Goal: Task Accomplishment & Management: Manage account settings

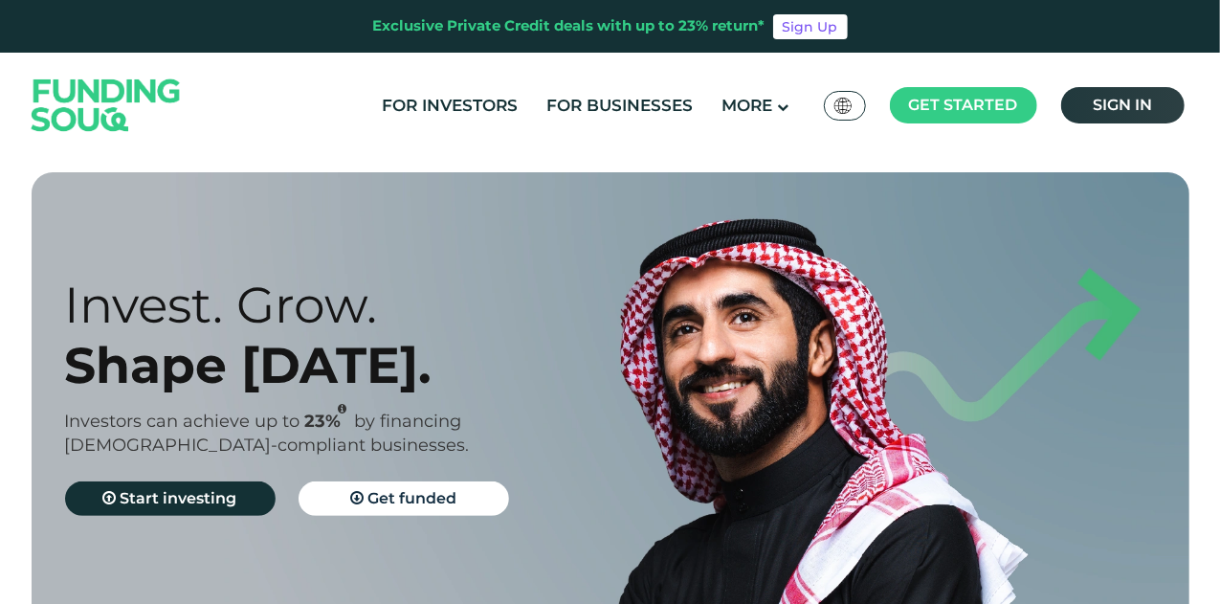
click at [1101, 104] on span "Sign in" at bounding box center [1122, 105] width 59 height 18
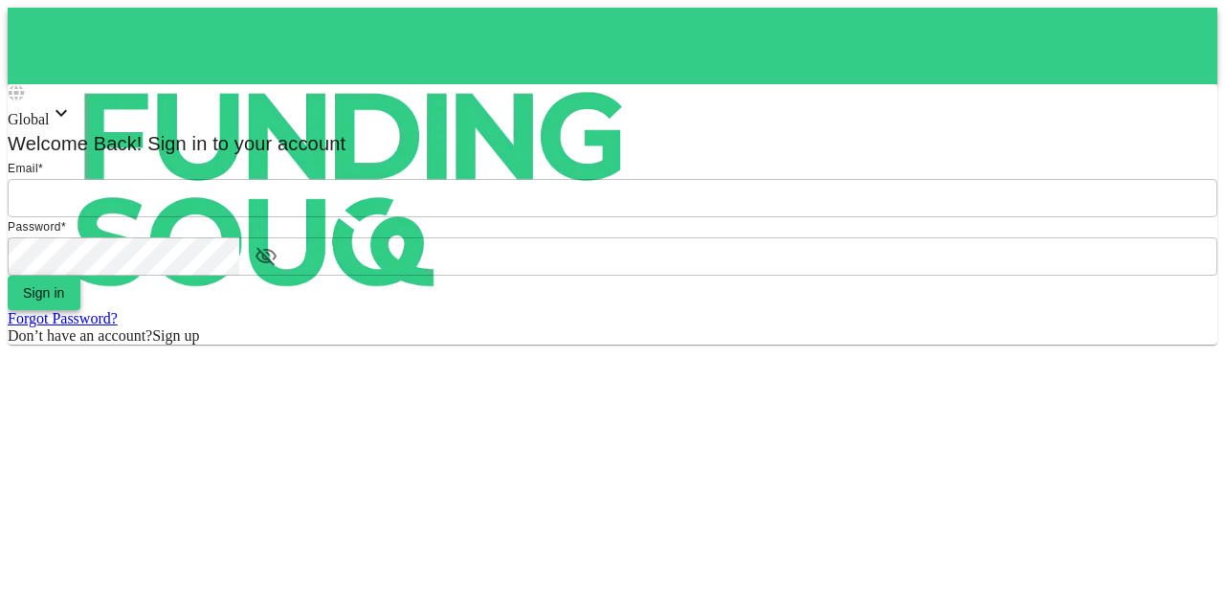
type input "mohanad.y.yasin@hotmail.com"
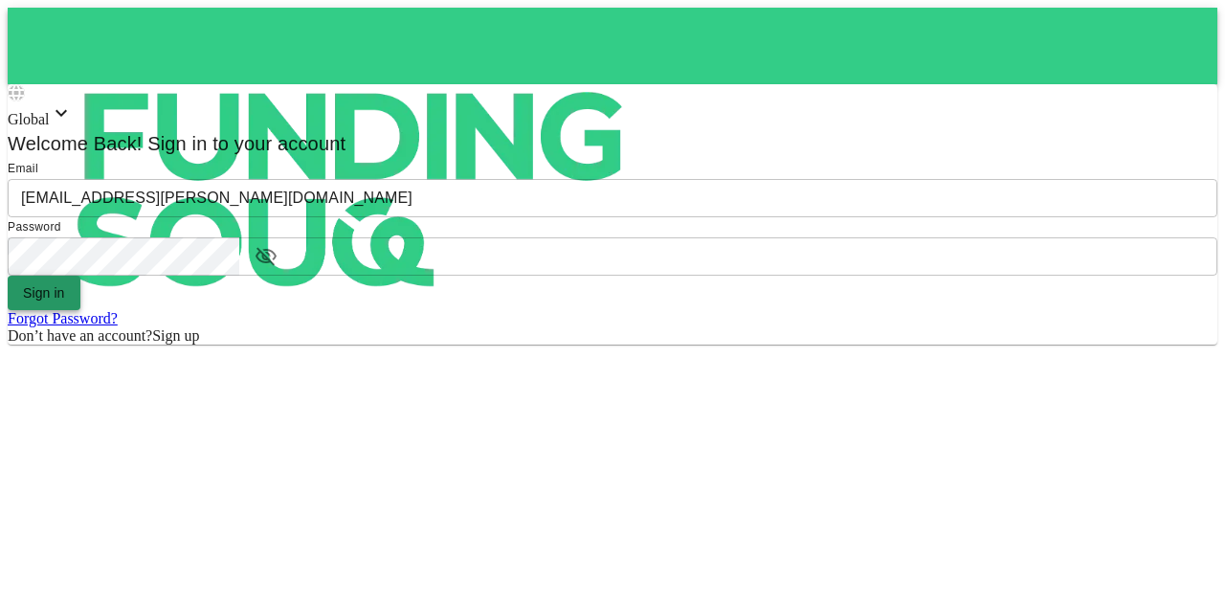
click at [80, 310] on button "Sign in" at bounding box center [44, 293] width 73 height 34
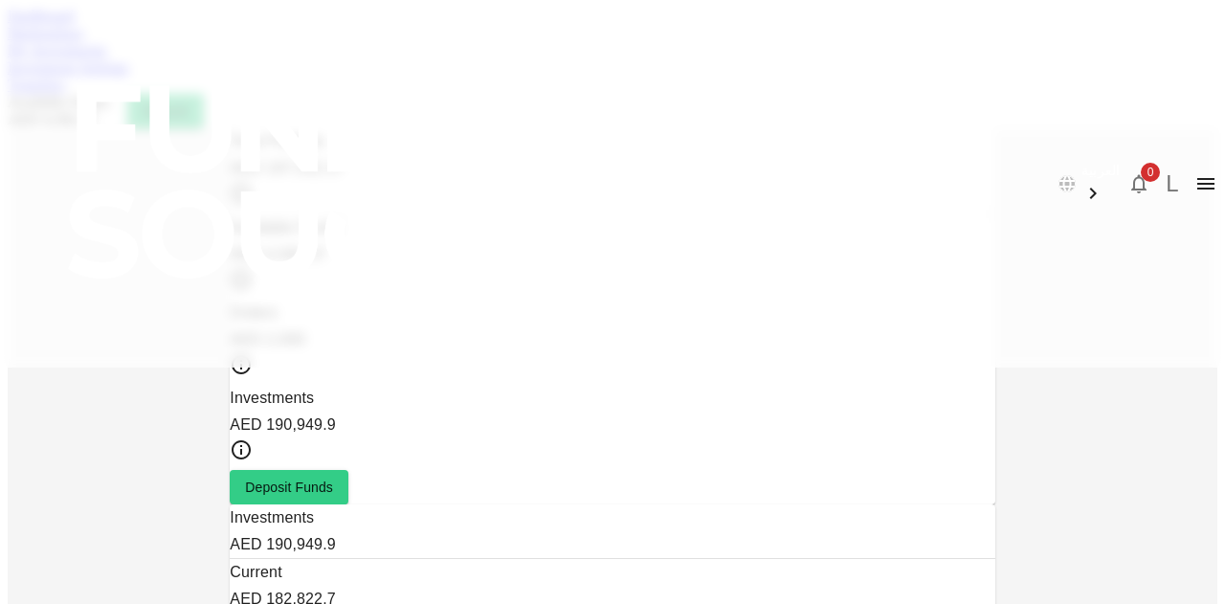
click at [84, 41] on link "Marketplace" at bounding box center [46, 33] width 77 height 16
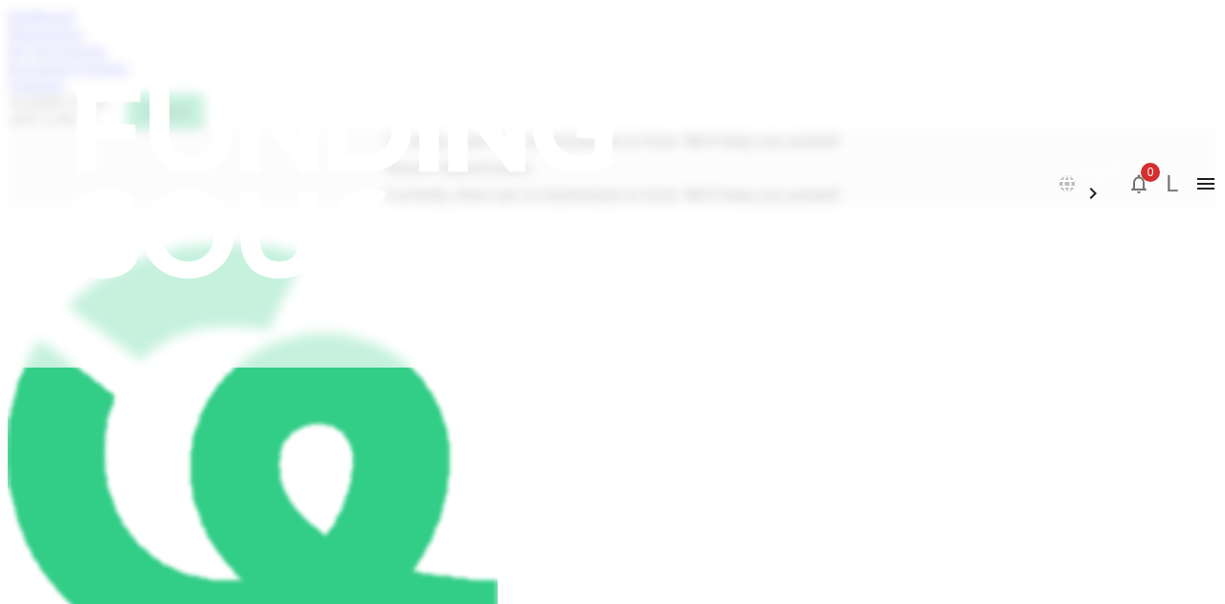
click at [107, 58] on link "My Investments" at bounding box center [58, 50] width 100 height 16
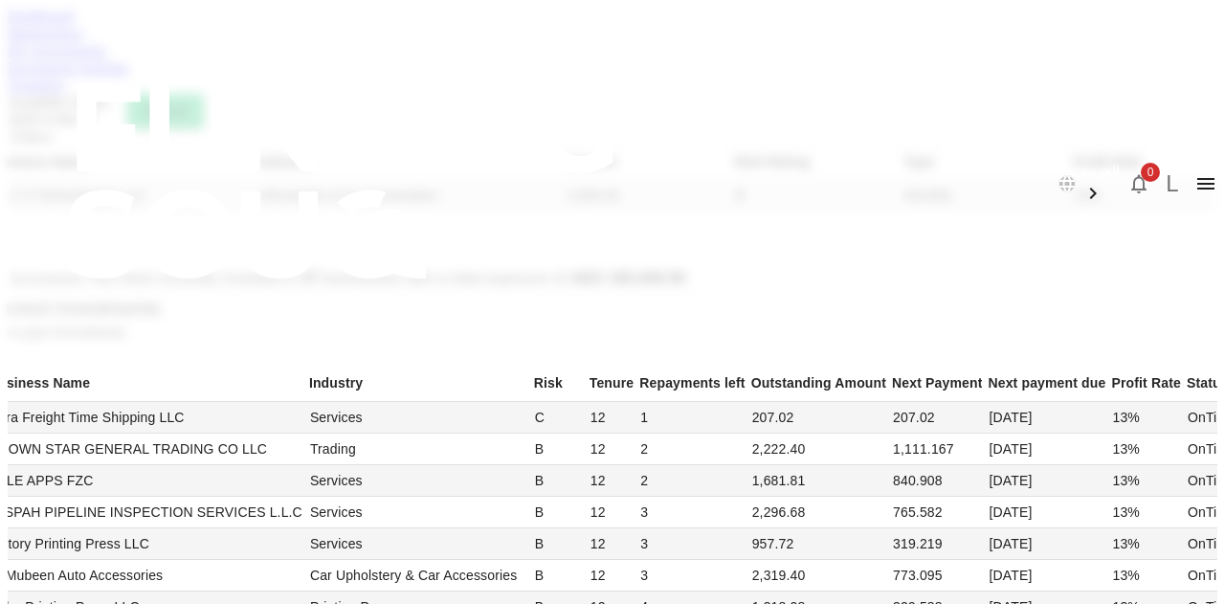
click at [129, 76] on link "Investment Settings" at bounding box center [69, 67] width 122 height 16
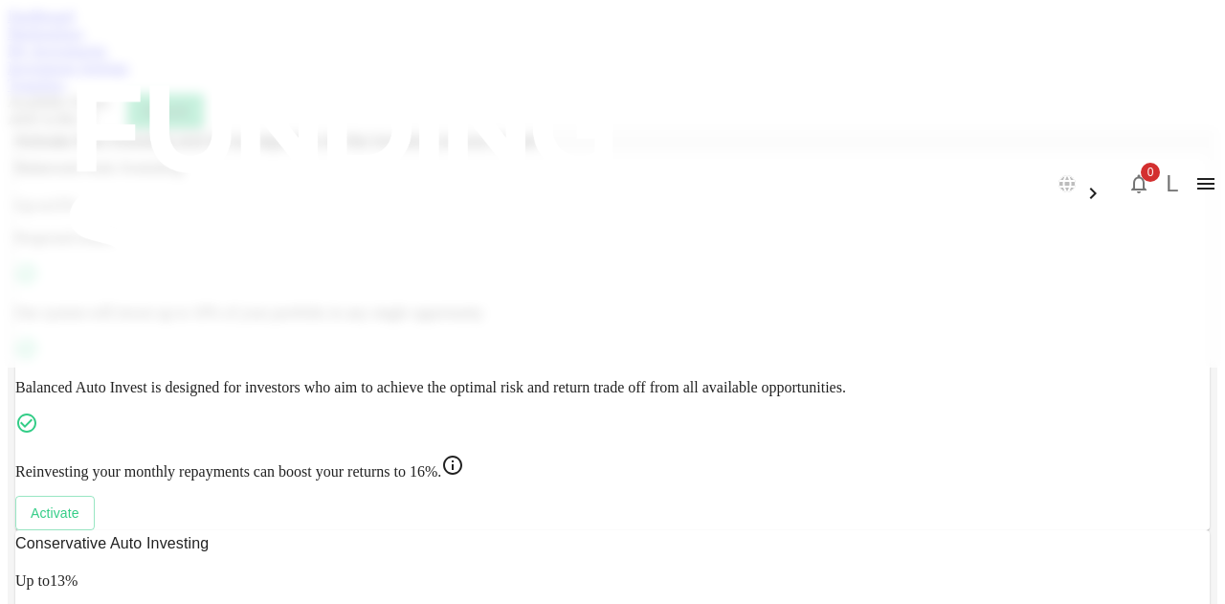
click at [65, 93] on link "Transfers" at bounding box center [36, 85] width 57 height 16
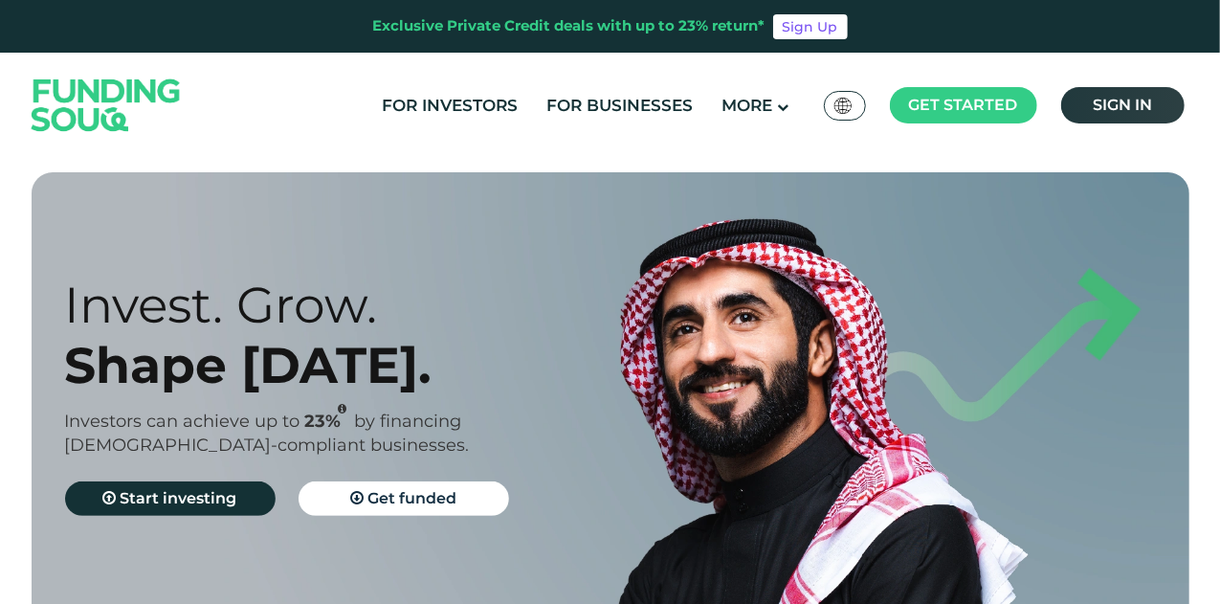
click at [1142, 113] on span "Sign in" at bounding box center [1122, 105] width 59 height 18
click at [1152, 104] on link "Sign in" at bounding box center [1122, 105] width 123 height 36
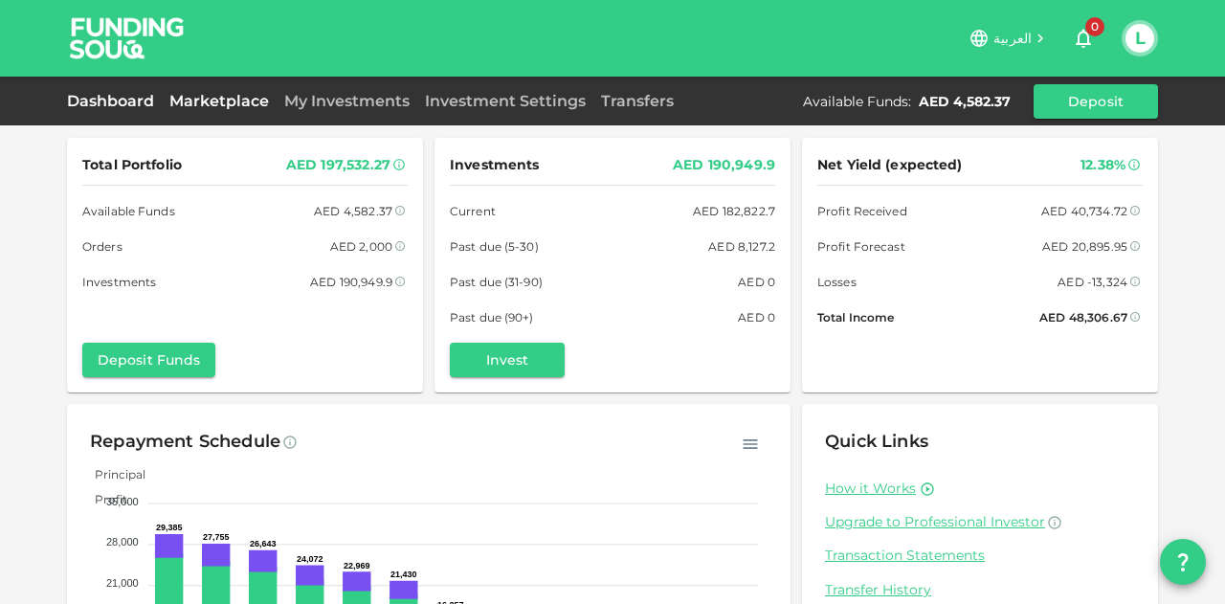
click at [215, 100] on link "Marketplace" at bounding box center [219, 101] width 115 height 18
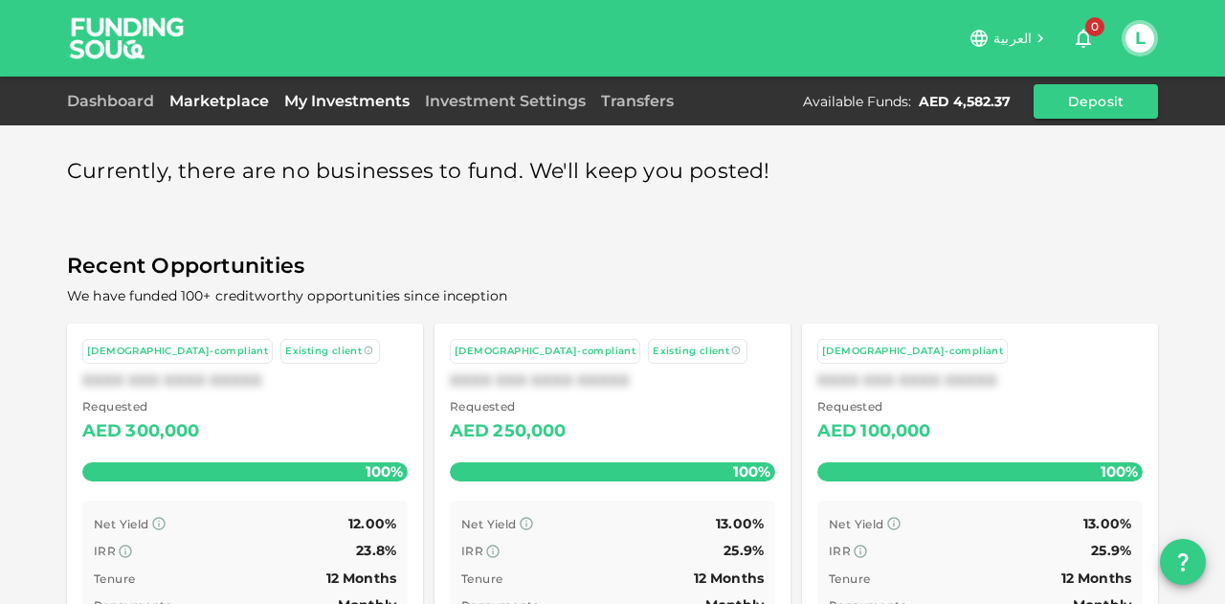
click at [353, 100] on link "My Investments" at bounding box center [347, 101] width 141 height 18
